Goal: Find specific page/section: Find specific page/section

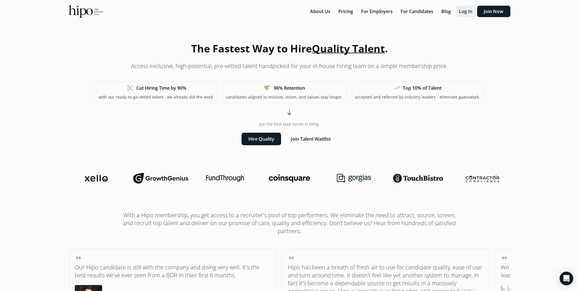
click at [466, 11] on button "Log In" at bounding box center [465, 11] width 20 height 11
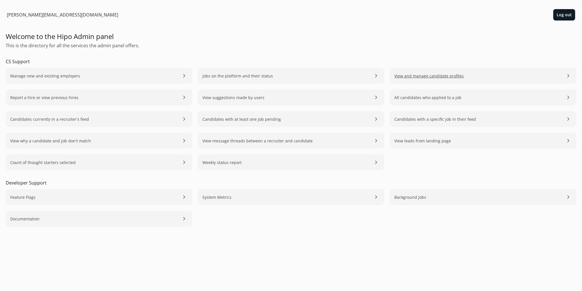
click at [414, 76] on span "View and manage candidate profiles" at bounding box center [428, 76] width 69 height 6
